Goal: Task Accomplishment & Management: Manage account settings

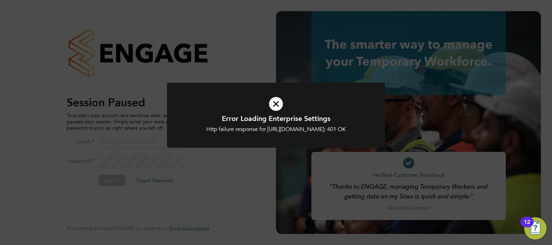
type input "ngb@pretiumresourcing.co.uk"
click at [152, 85] on div "Error Loading Enterprise Settings Http failure response for https://ngbailey.ap…" at bounding box center [276, 122] width 552 height 245
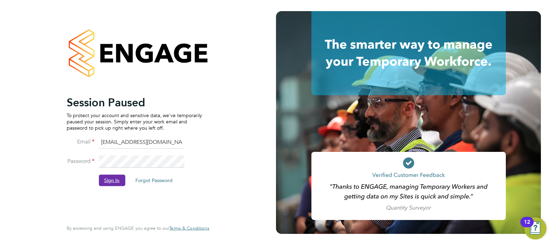
click at [110, 180] on button "Sign In" at bounding box center [112, 180] width 26 height 11
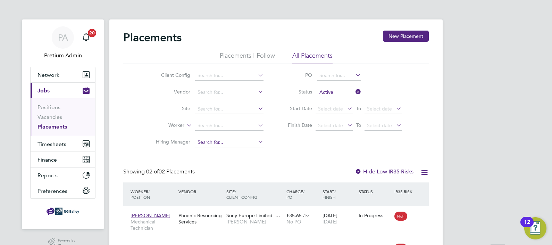
scroll to position [56, 0]
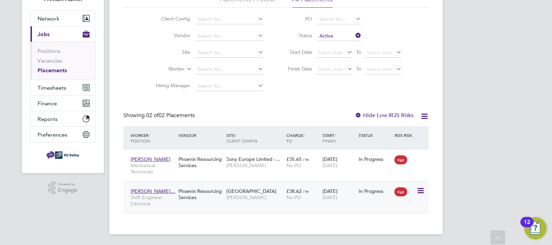
click at [287, 201] on div "£38.62 / hr No PO" at bounding box center [303, 193] width 36 height 19
click at [247, 171] on div "Sony Europe Limited -… [PERSON_NAME]" at bounding box center [255, 161] width 60 height 19
click at [208, 68] on input at bounding box center [229, 70] width 68 height 10
click at [212, 73] on input "ala" at bounding box center [229, 70] width 68 height 10
click at [213, 79] on li "Ala ma Bayo" at bounding box center [229, 78] width 69 height 9
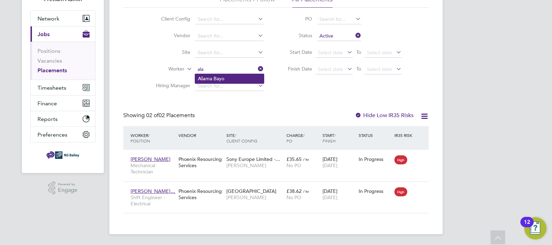
type input "Alama Bayo"
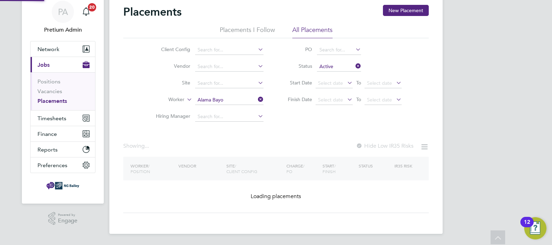
scroll to position [25, 0]
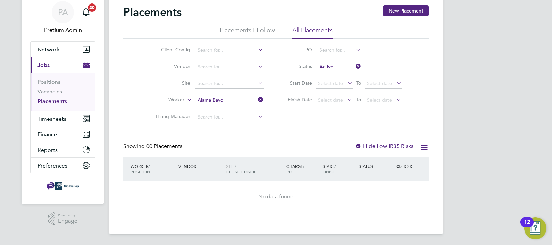
click at [248, 132] on div "Placements New Placement Placements I Follow All Placements Client Config Vendo…" at bounding box center [276, 109] width 306 height 208
click at [257, 98] on icon at bounding box center [257, 100] width 0 height 10
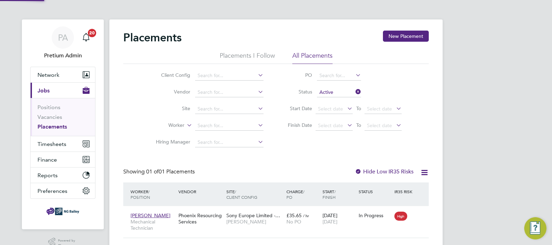
scroll to position [20, 60]
click at [367, 170] on label "Hide Low IR35 Risks" at bounding box center [384, 171] width 59 height 7
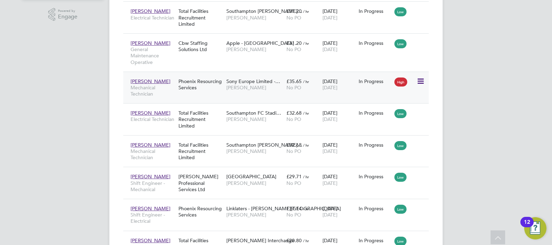
click at [320, 99] on div "[PERSON_NAME] Mechanical Technician Phoenix Resourcing Services Sony Europe Lim…" at bounding box center [276, 88] width 306 height 32
click at [306, 91] on div "£35.65 / hr No PO" at bounding box center [303, 84] width 36 height 19
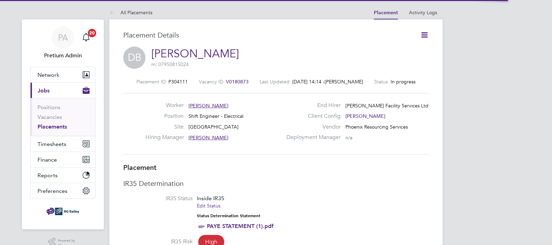
click at [427, 33] on icon at bounding box center [424, 35] width 9 height 9
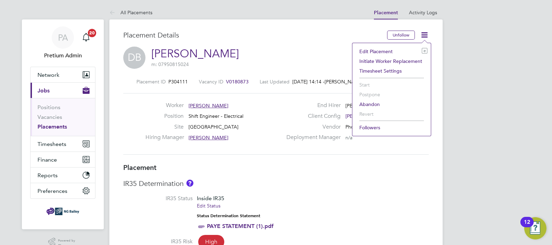
click at [381, 48] on li "Edit Placement e" at bounding box center [392, 52] width 72 height 10
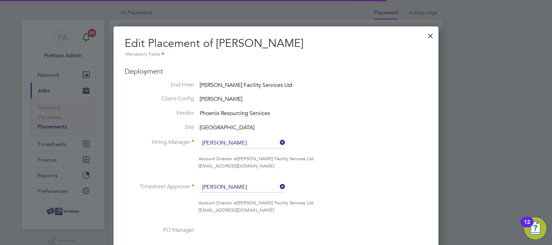
scroll to position [3, 3]
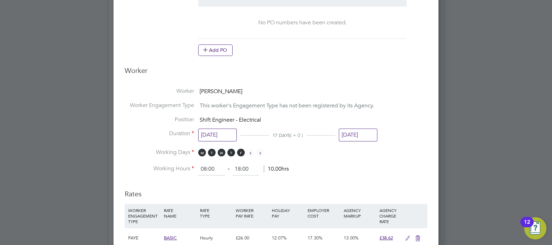
click at [354, 137] on input "05 Oct 2025" at bounding box center [358, 135] width 39 height 13
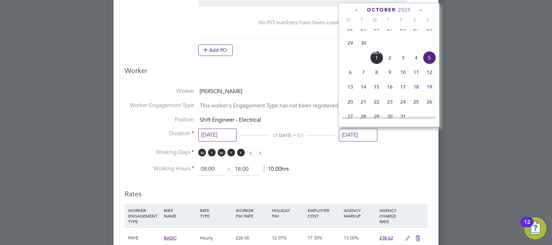
click at [352, 47] on span "29" at bounding box center [350, 42] width 13 height 13
type input "29 Sep 2025"
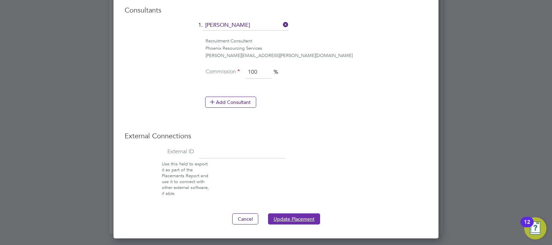
click at [300, 213] on button "Update Placement" at bounding box center [294, 218] width 52 height 11
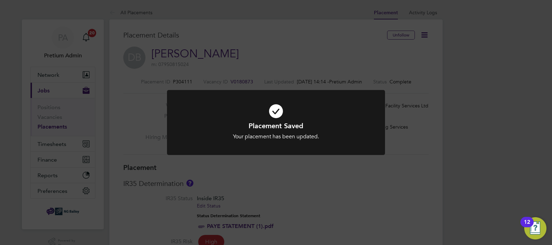
click at [281, 40] on div "Placement Saved Your placement has been updated. Cancel Okay" at bounding box center [276, 122] width 552 height 245
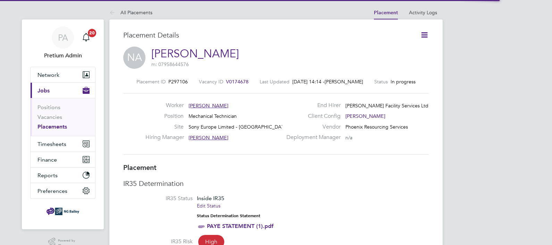
click at [421, 33] on icon at bounding box center [424, 35] width 9 height 9
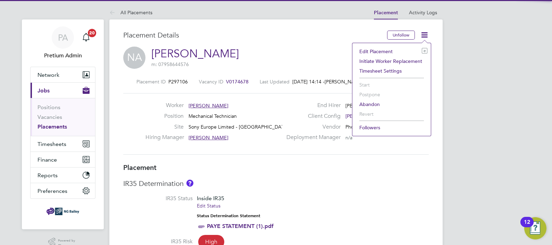
click at [379, 50] on li "Edit Placement e" at bounding box center [392, 52] width 72 height 10
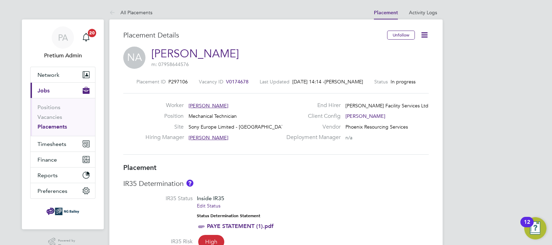
type input "[PERSON_NAME]"
type input "Michael Spearing"
type input "[DATE]"
type input "08:00"
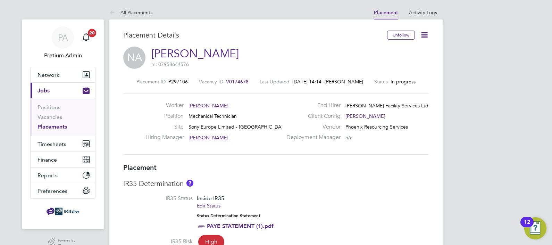
type input "18:00"
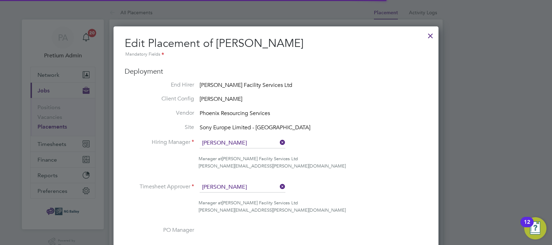
scroll to position [3, 3]
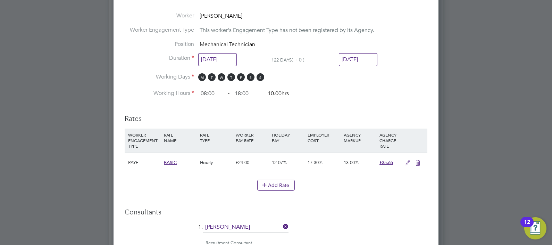
click at [349, 55] on input "[DATE]" at bounding box center [358, 59] width 39 height 13
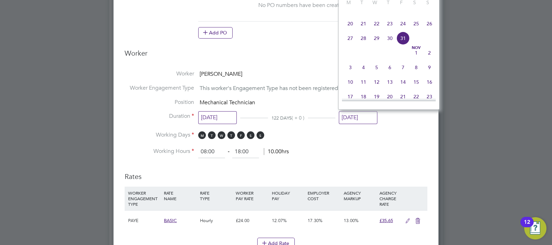
click at [429, 30] on span "26" at bounding box center [429, 23] width 13 height 13
type input "[DATE]"
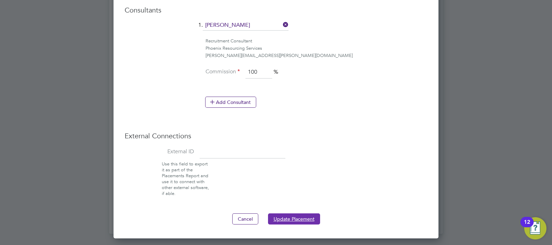
click at [297, 216] on button "Update Placement" at bounding box center [294, 218] width 52 height 11
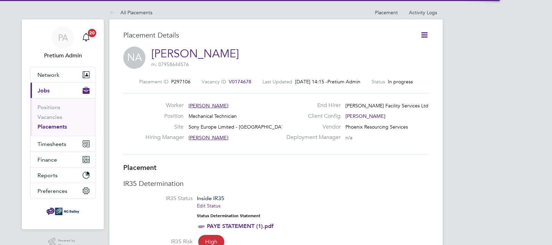
scroll to position [3, 3]
click at [426, 35] on icon at bounding box center [424, 35] width 9 height 9
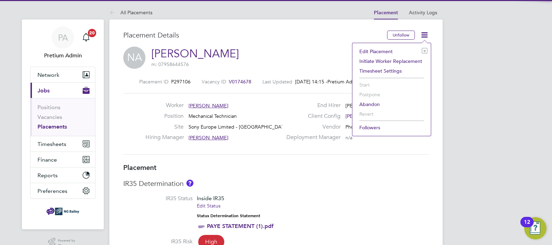
click at [384, 49] on li "Edit Placement e" at bounding box center [392, 52] width 72 height 10
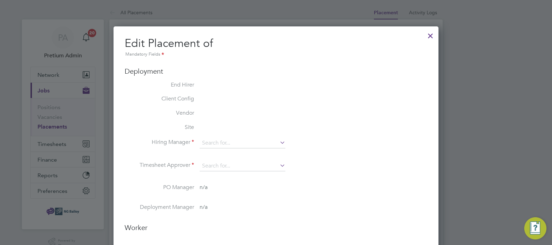
type input "Michael Spearing"
type input "[DATE]"
type input "08:00"
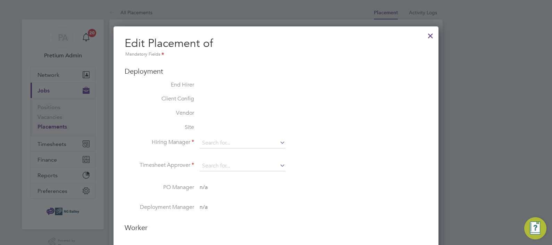
type input "18:00"
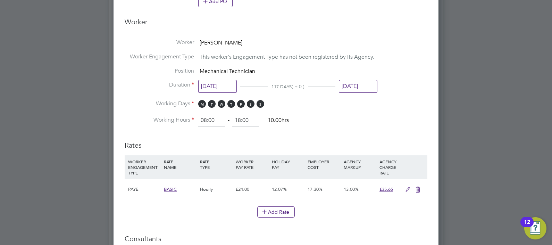
click at [360, 87] on input "[DATE]" at bounding box center [358, 86] width 39 height 13
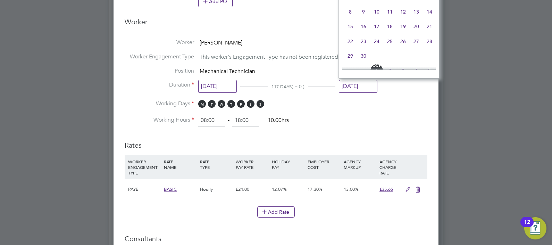
click at [403, 48] on span "26" at bounding box center [403, 41] width 13 height 13
type input "[DATE]"
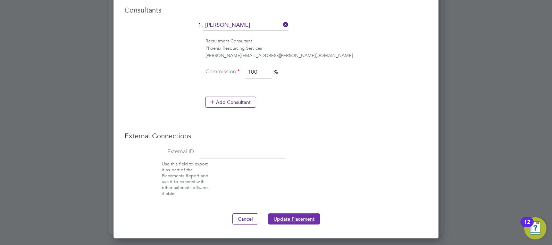
click at [301, 213] on button "Update Placement" at bounding box center [294, 218] width 52 height 11
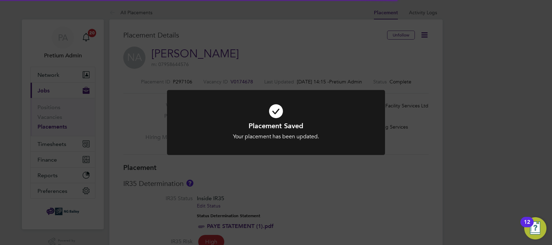
click at [299, 69] on div "Placement Saved Your placement has been updated. Cancel Okay" at bounding box center [276, 122] width 552 height 245
